Goal: Find contact information: Find contact information

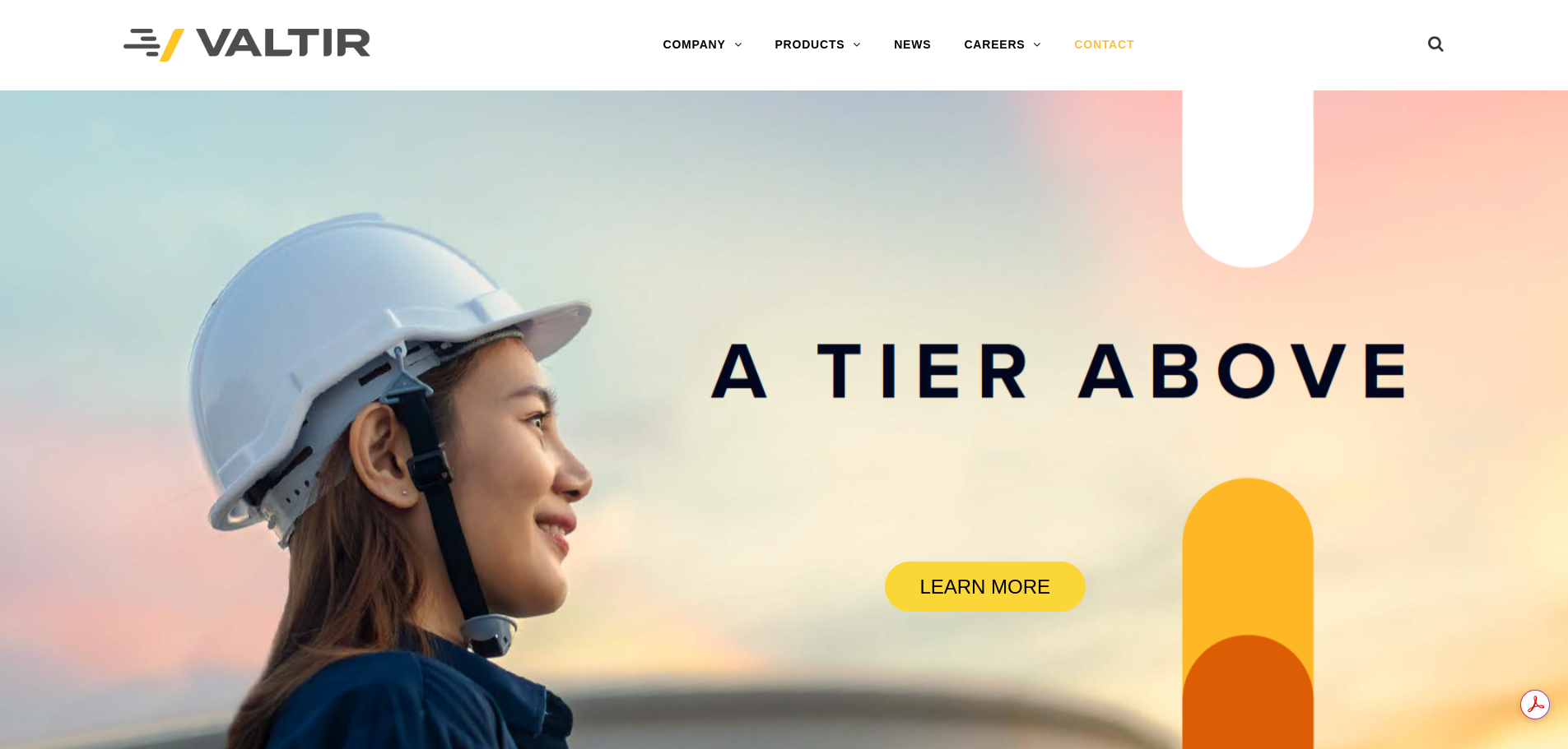
click at [1103, 40] on link "CONTACT" at bounding box center [1104, 45] width 93 height 33
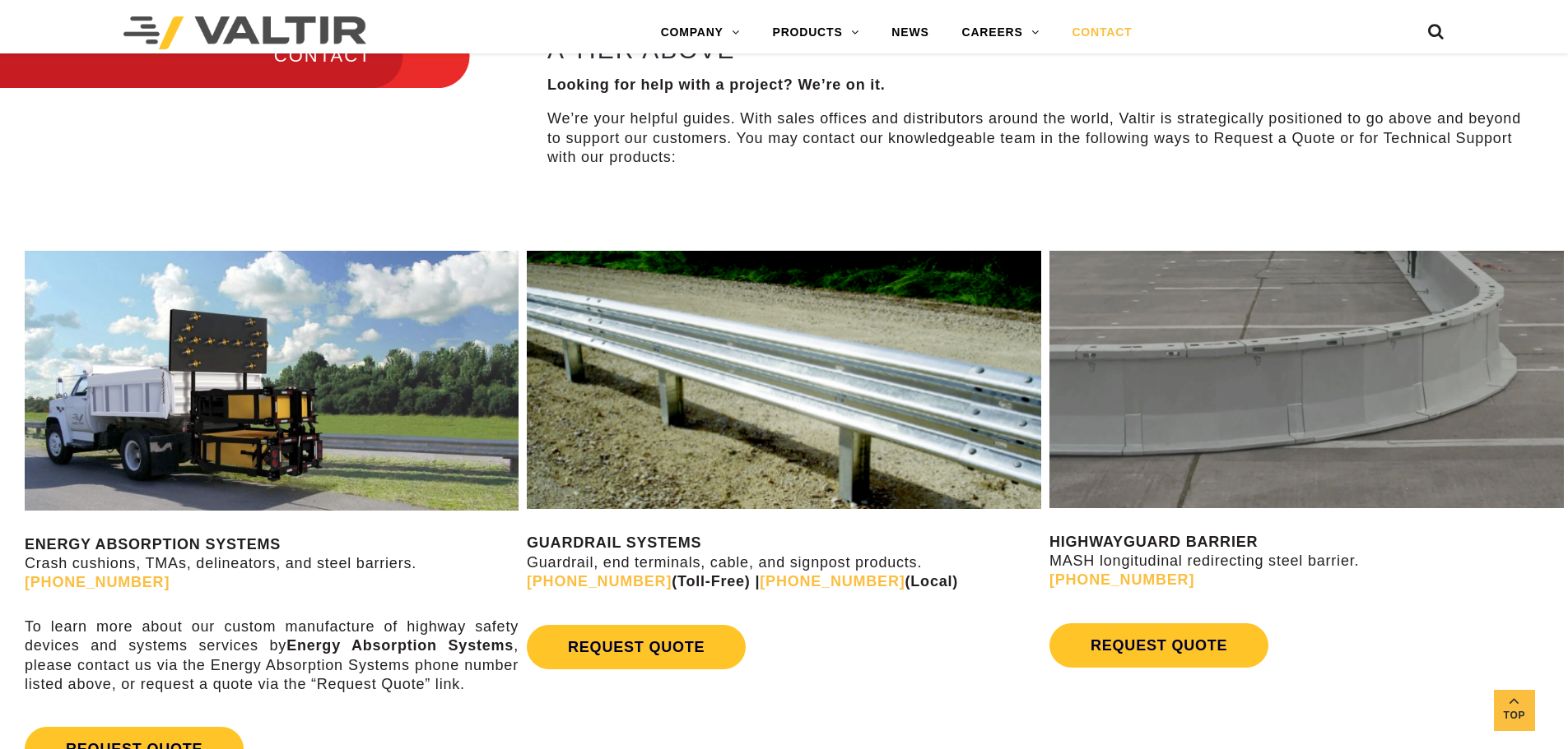
scroll to position [726, 0]
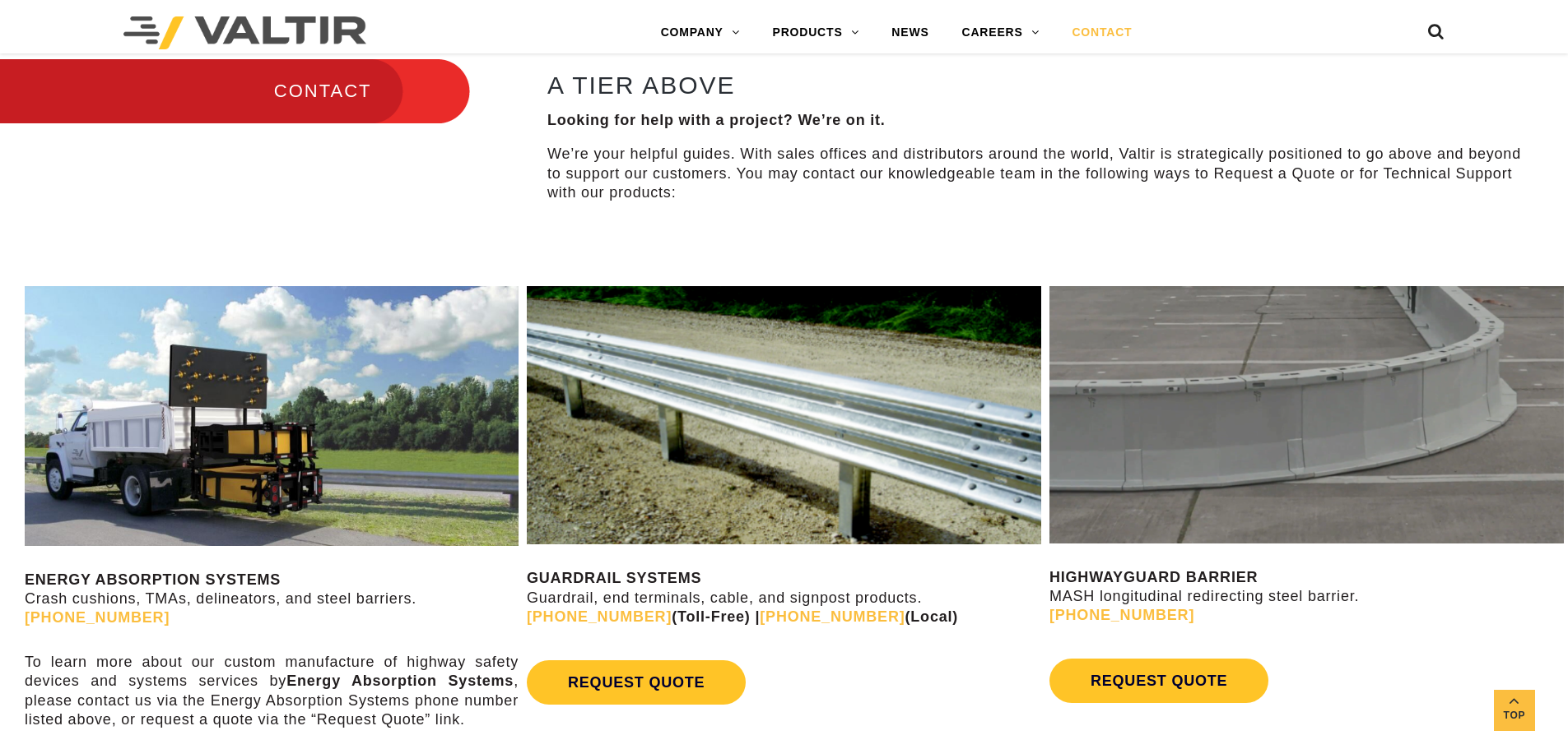
click at [1089, 30] on link "CONTACT" at bounding box center [1102, 32] width 93 height 33
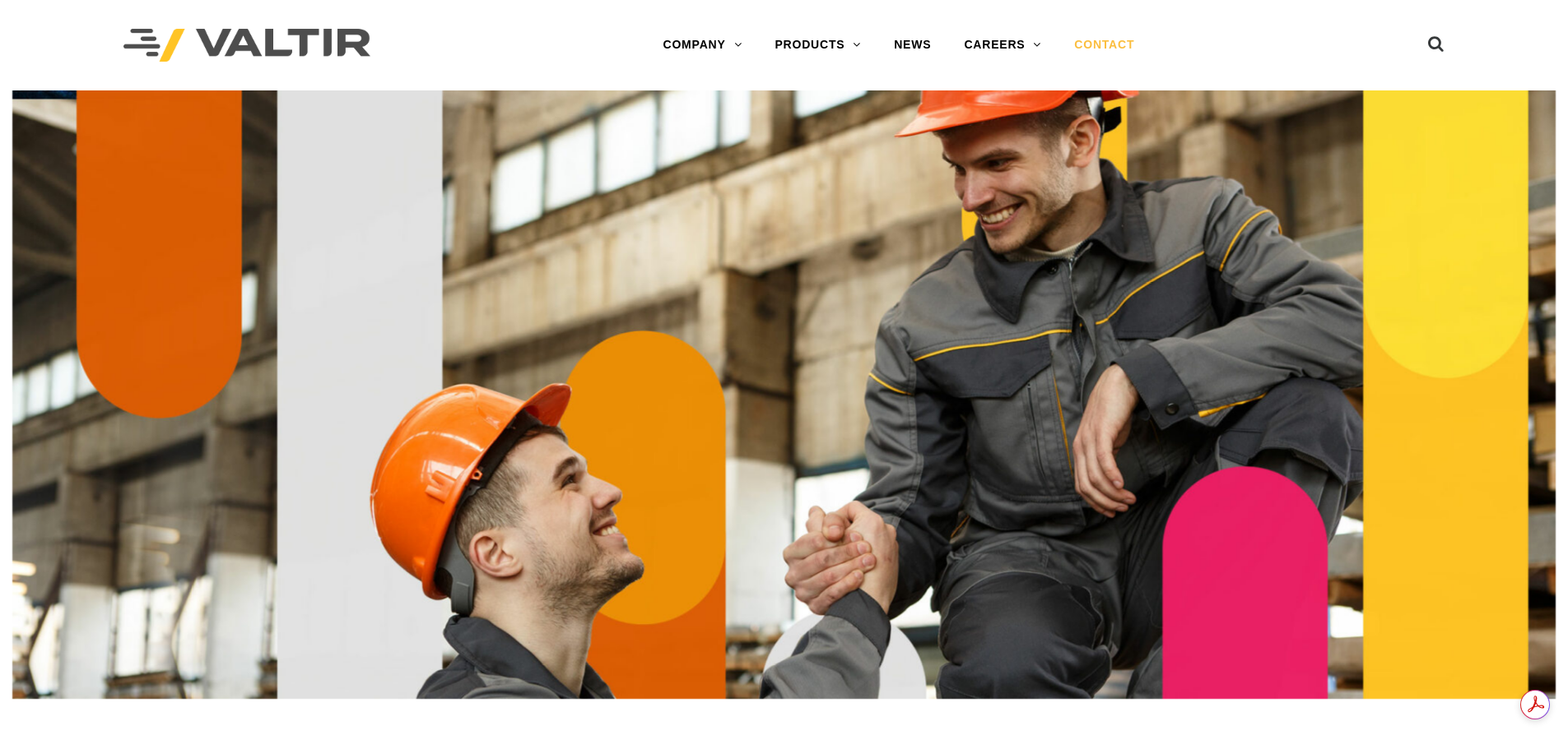
click at [1091, 45] on link "CONTACT" at bounding box center [1104, 45] width 93 height 33
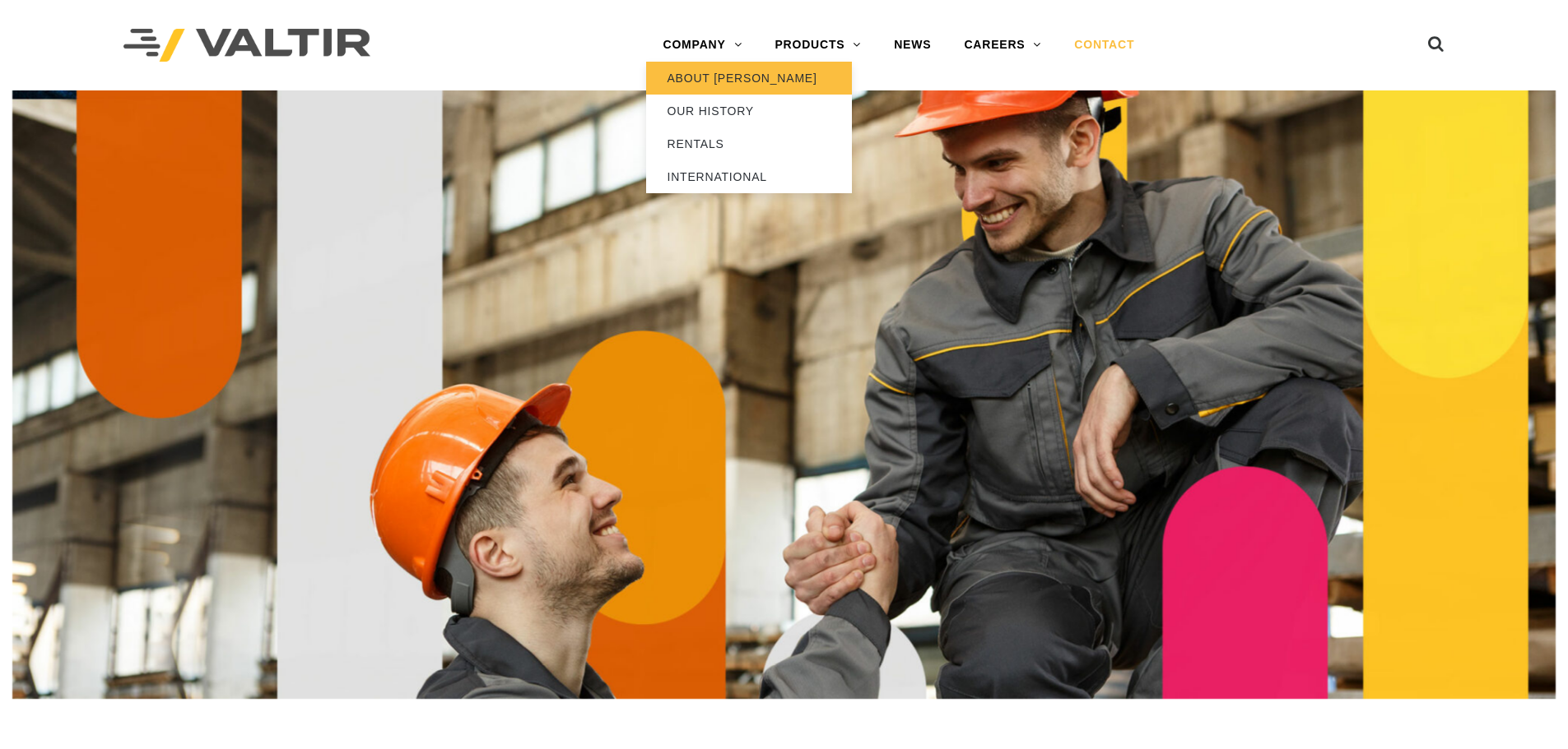
click at [715, 74] on link "ABOUT [PERSON_NAME]" at bounding box center [749, 78] width 206 height 33
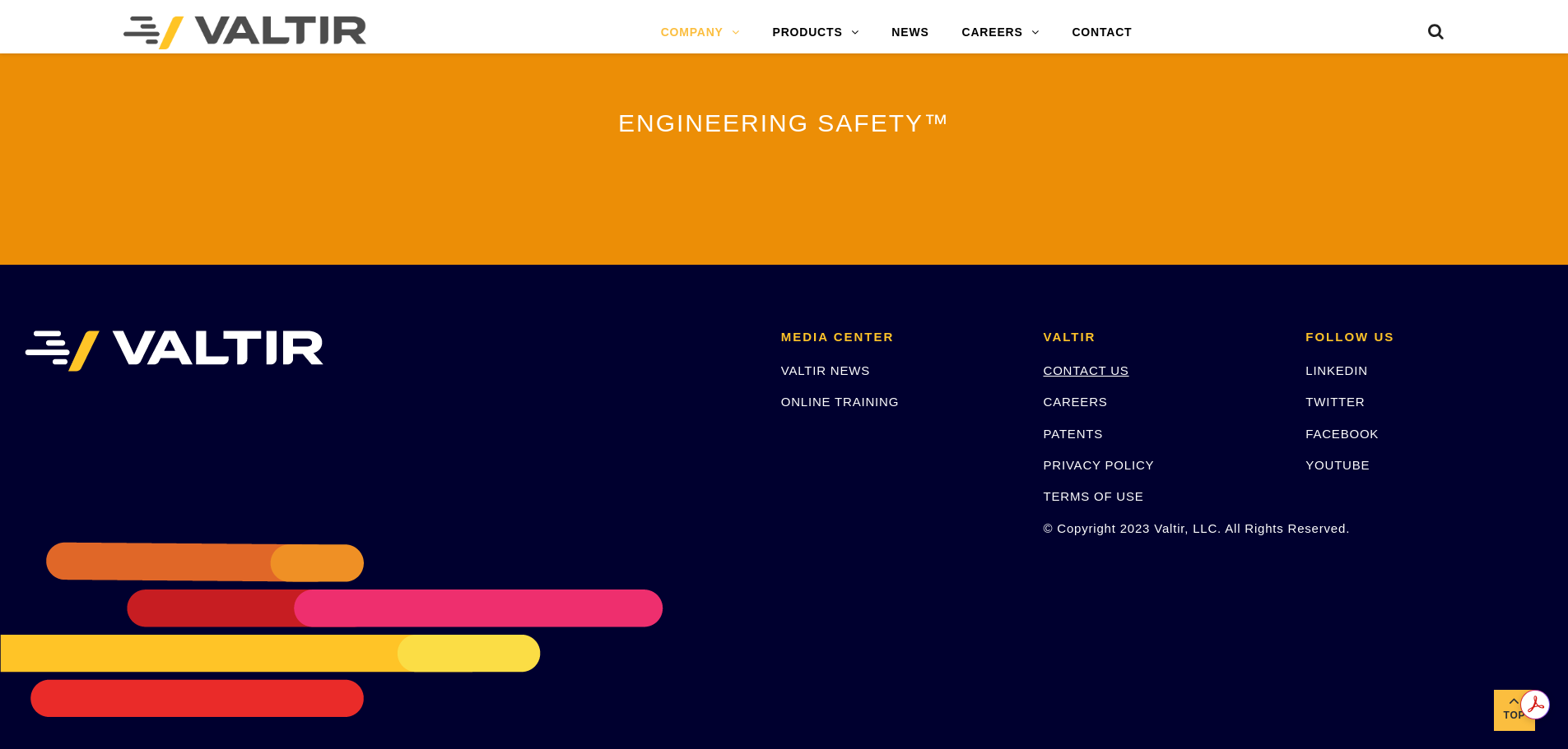
click at [1100, 364] on link "CONTACT US" at bounding box center [1087, 371] width 86 height 14
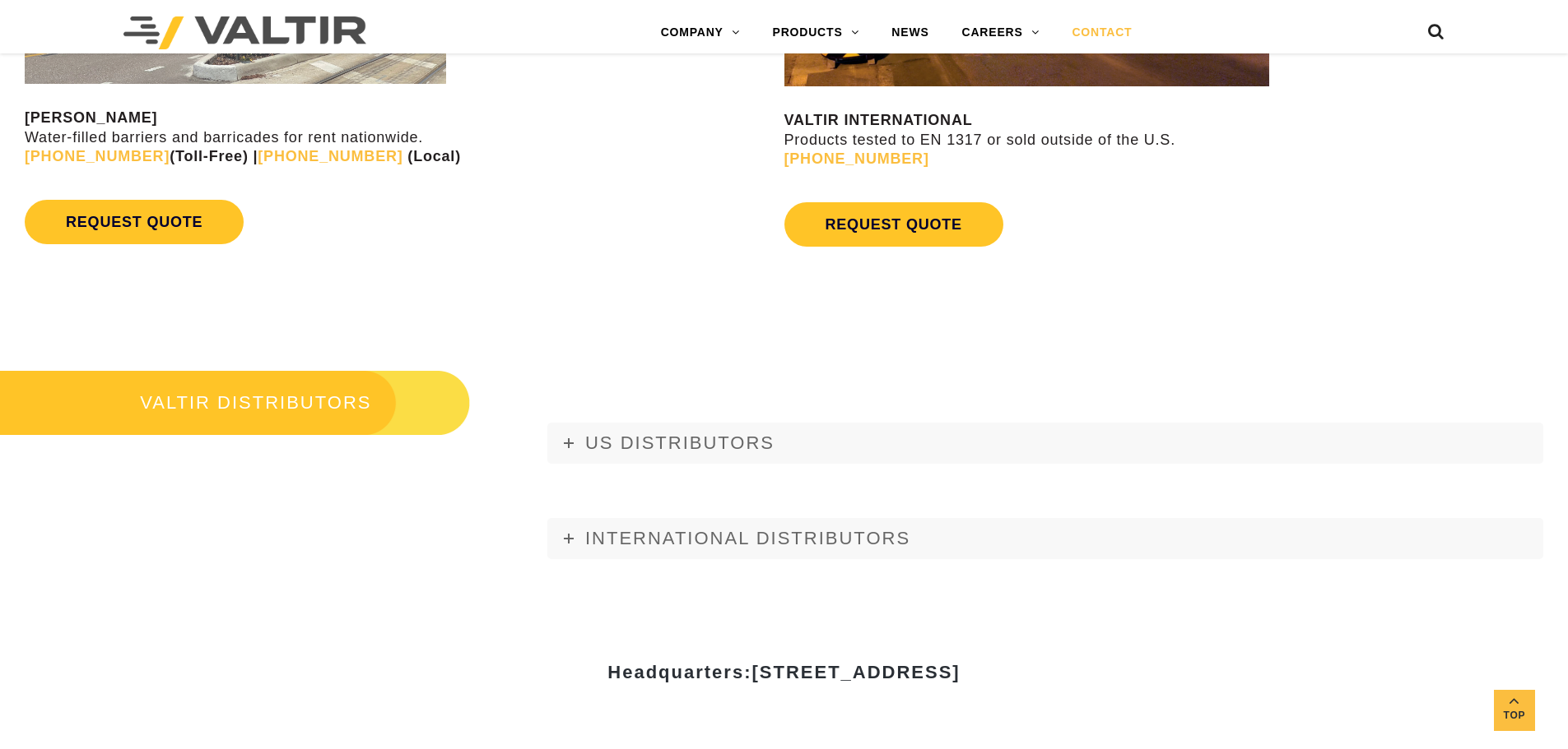
scroll to position [1919, 0]
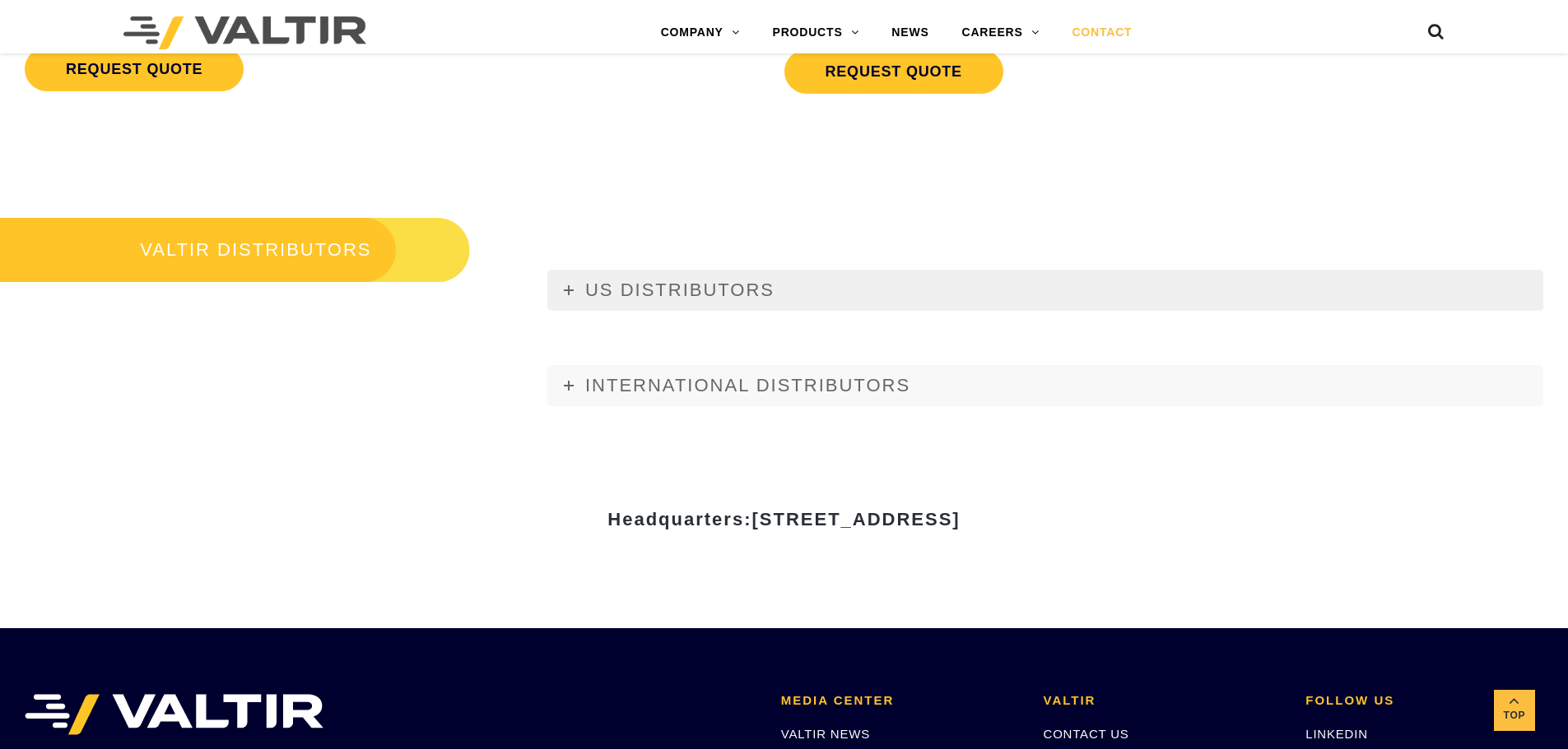
click at [580, 294] on link "US DISTRIBUTORS" at bounding box center [1045, 290] width 996 height 41
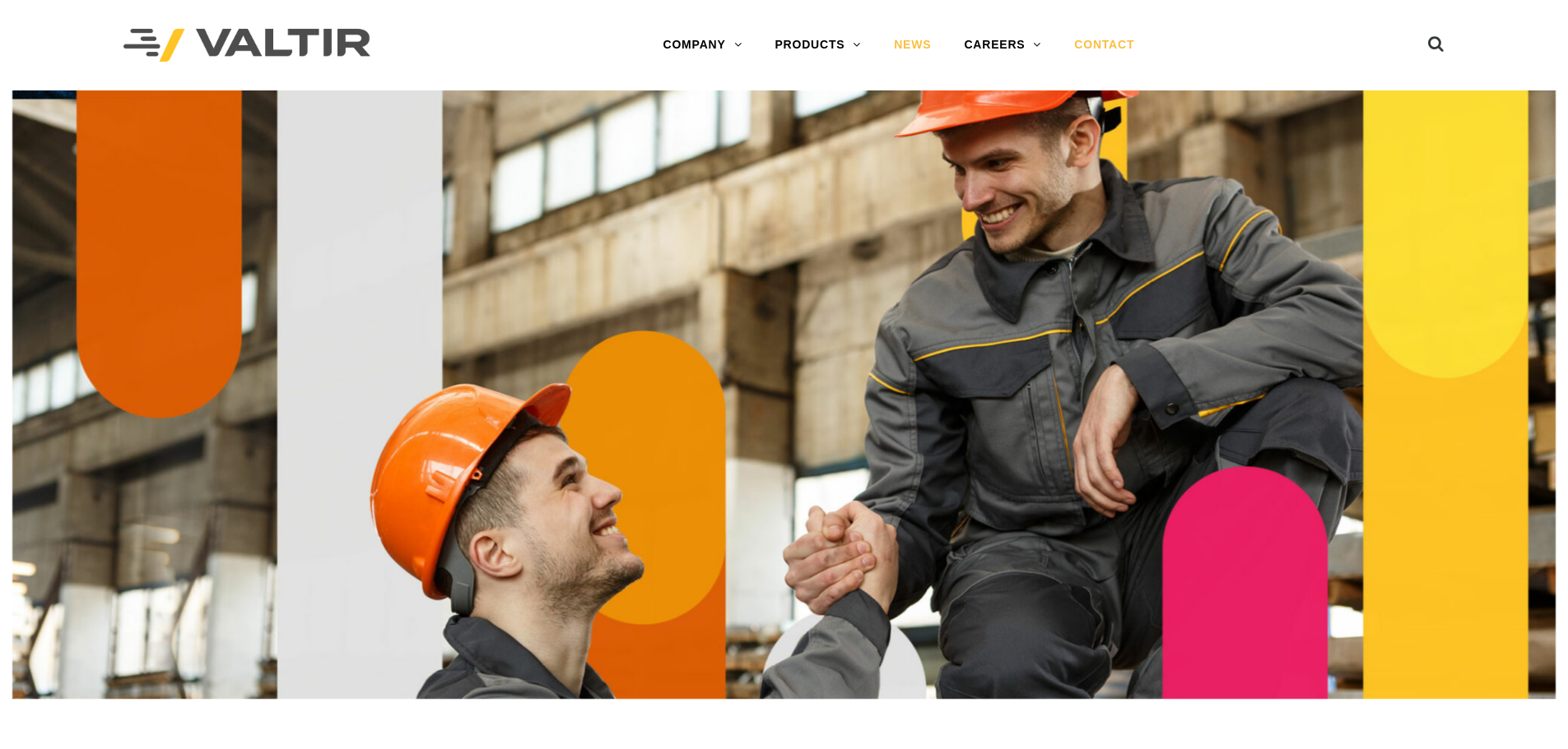
click at [928, 49] on link "NEWS" at bounding box center [911, 45] width 70 height 33
